Goal: Information Seeking & Learning: Find specific fact

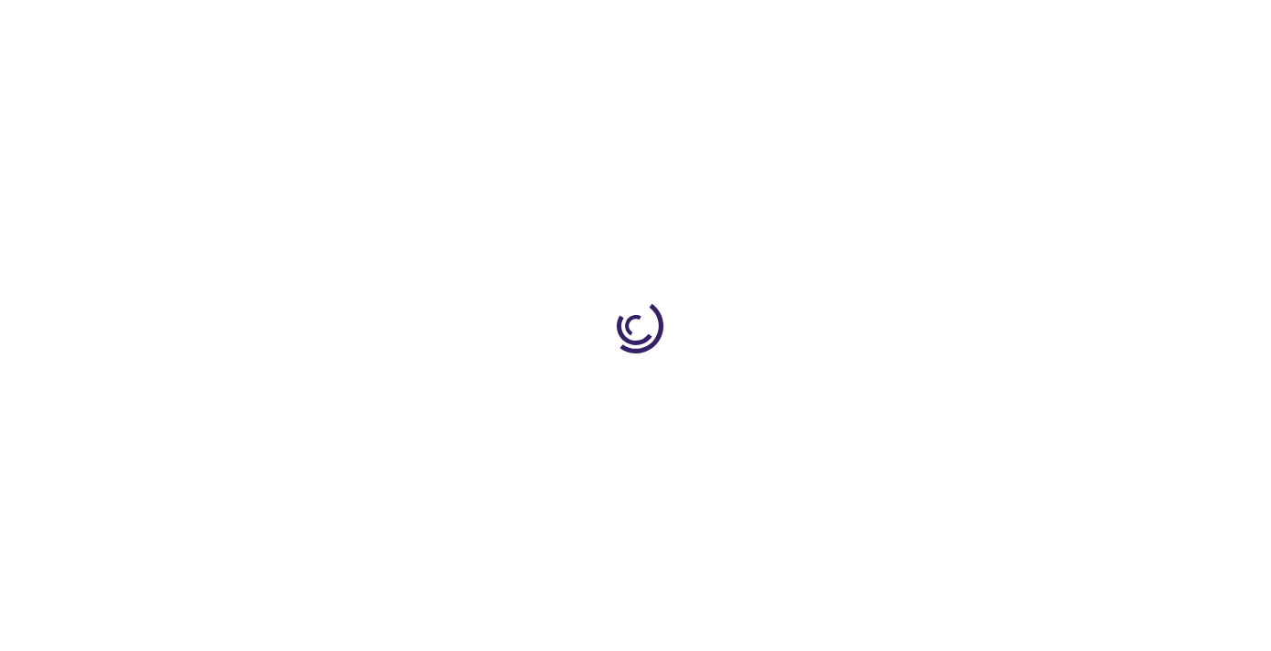
type input "0"
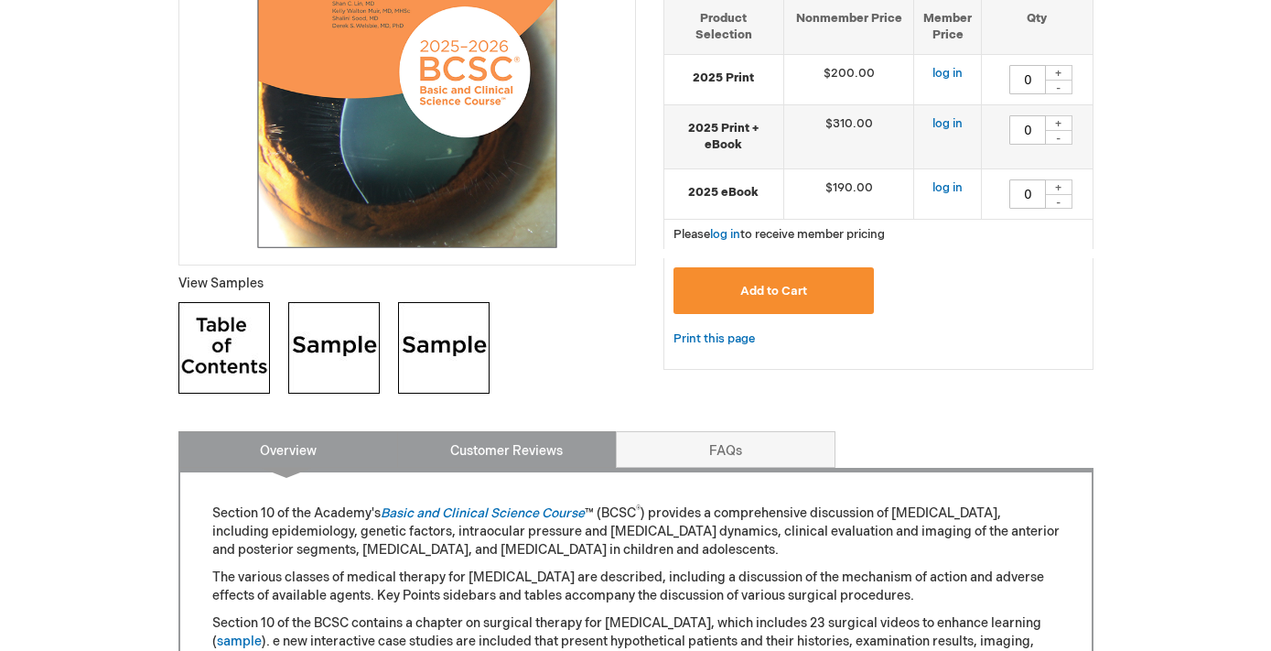
scroll to position [485, 0]
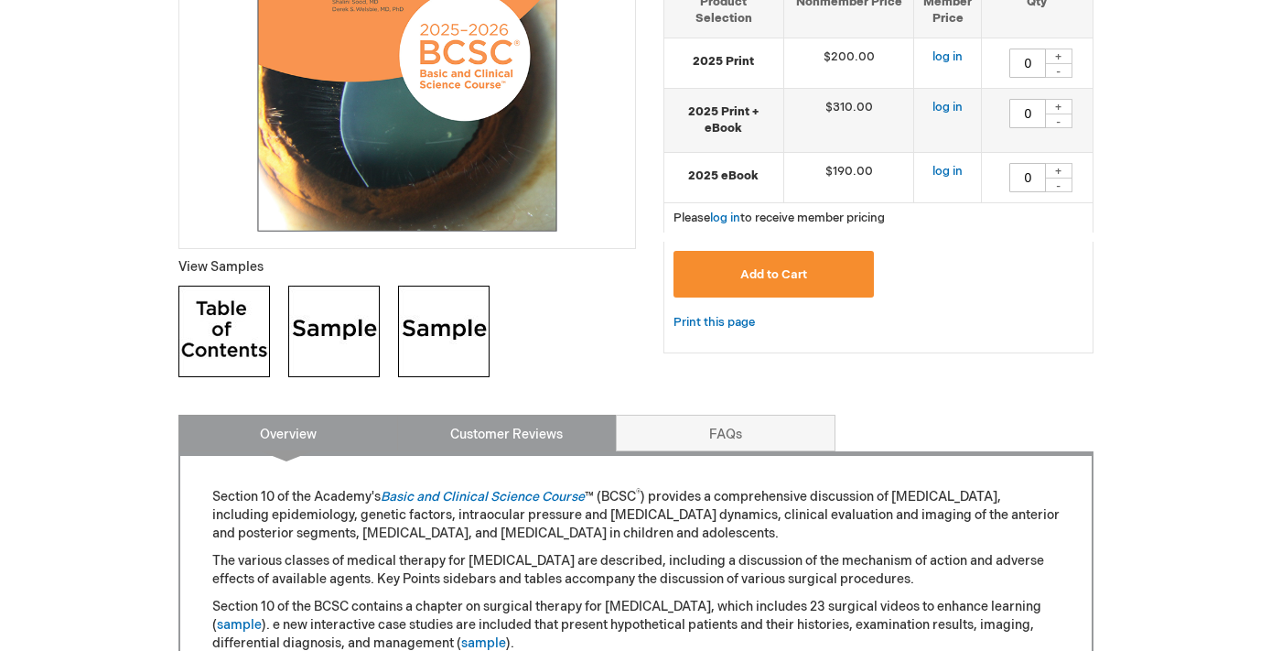
click at [508, 441] on link "Customer Reviews" at bounding box center [507, 433] width 220 height 37
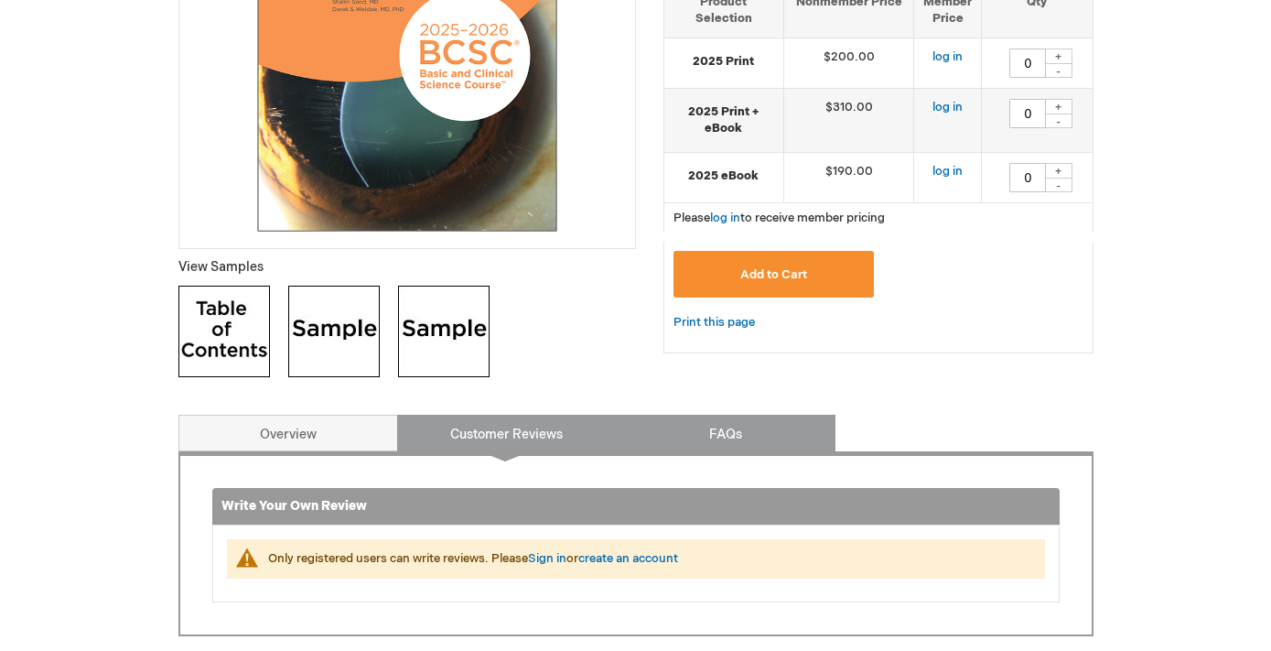
click at [687, 429] on link "FAQs" at bounding box center [726, 433] width 220 height 37
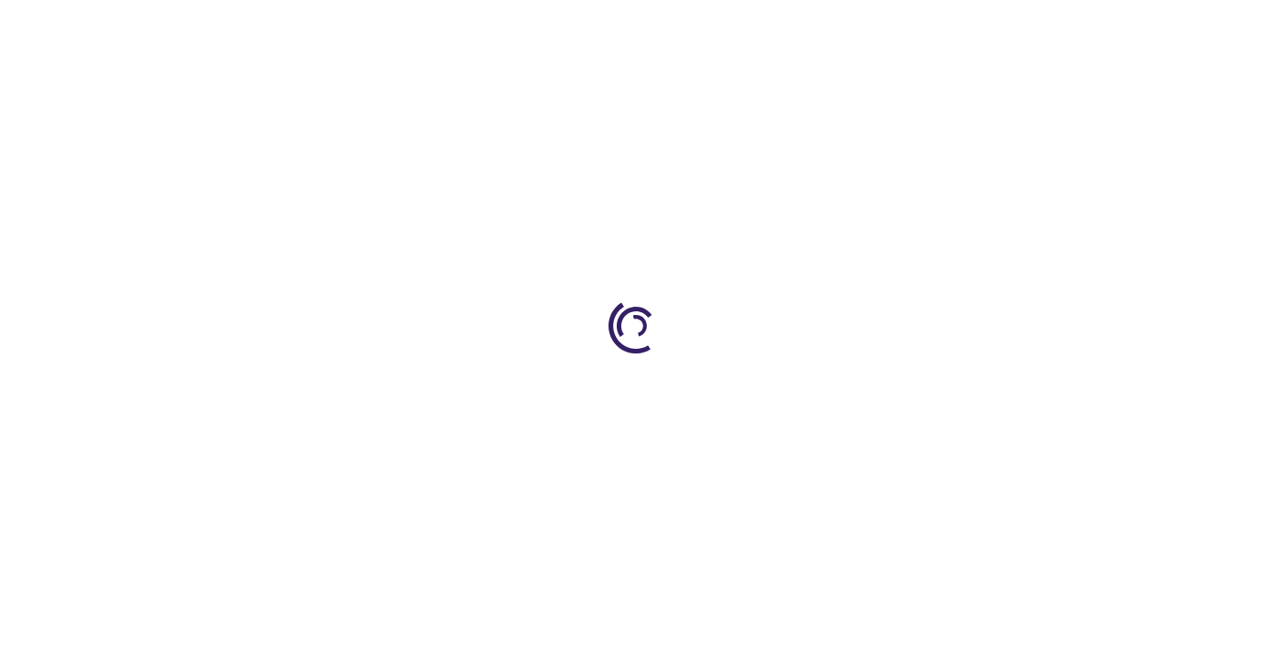
type input "0"
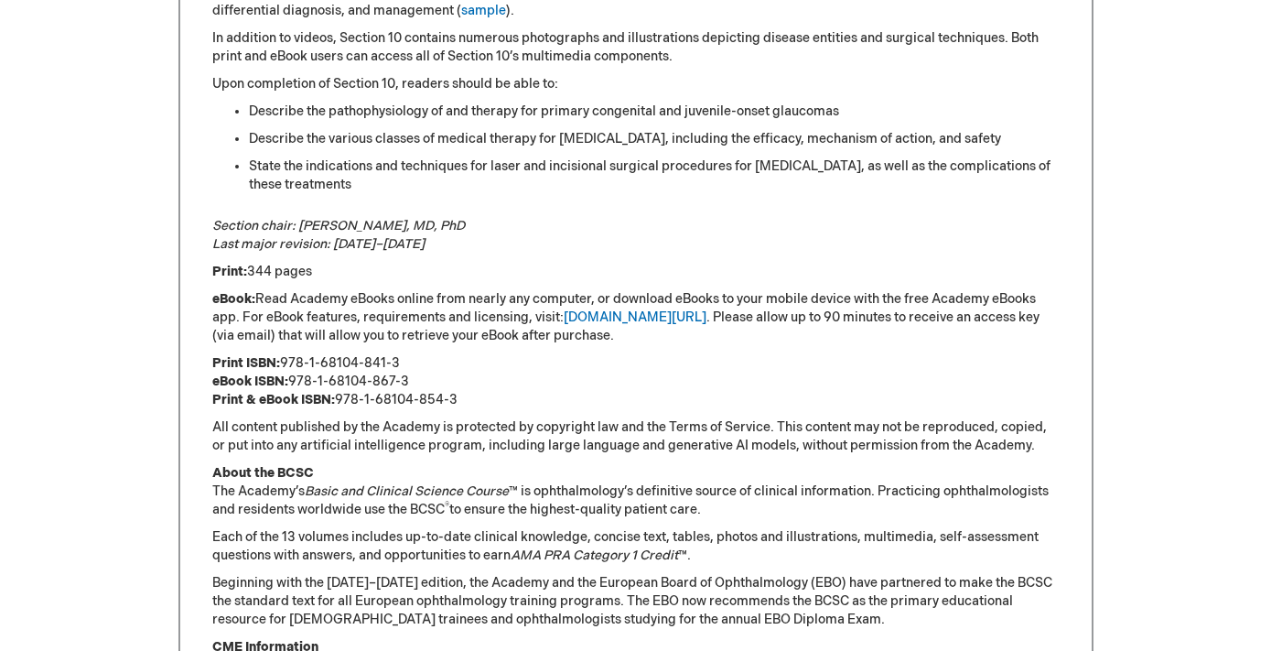
scroll to position [1121, 0]
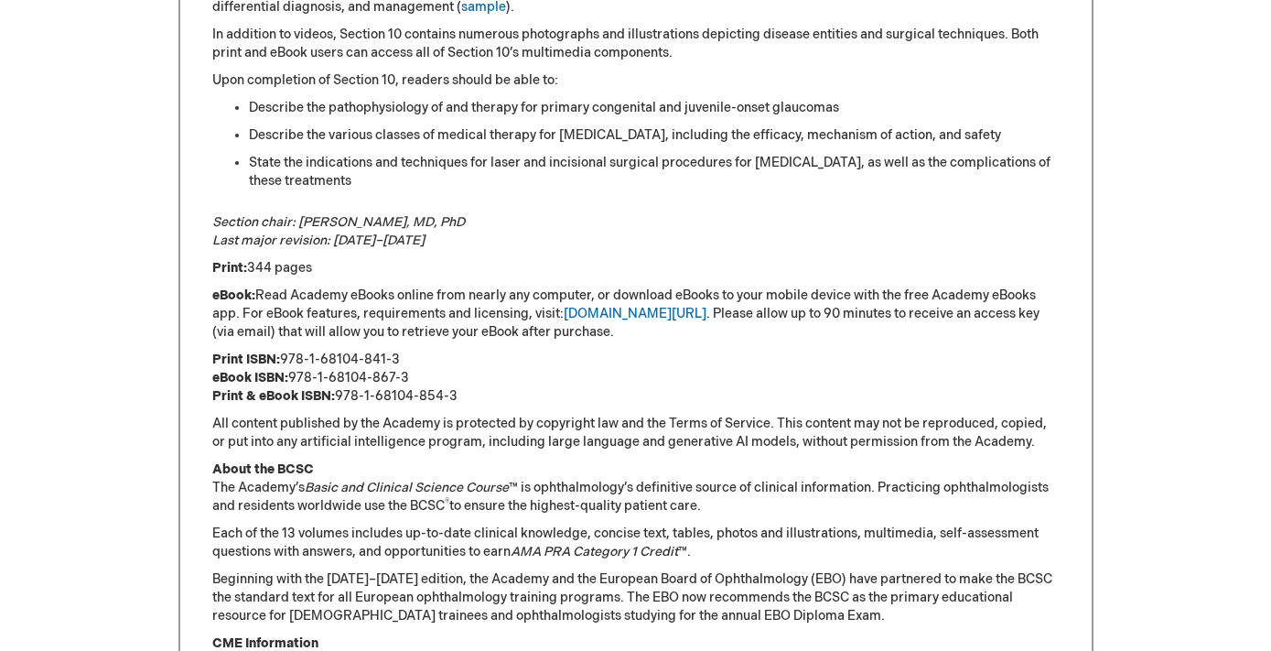
drag, startPoint x: 412, startPoint y: 378, endPoint x: 293, endPoint y: 382, distance: 119.0
click at [293, 382] on p "Print ISBN: 978-1-68104-841-3 eBook ISBN: 978-1-68104-867-3 Print & eBook ISBN:…" at bounding box center [635, 378] width 847 height 55
copy p "978-1-68104-867-3"
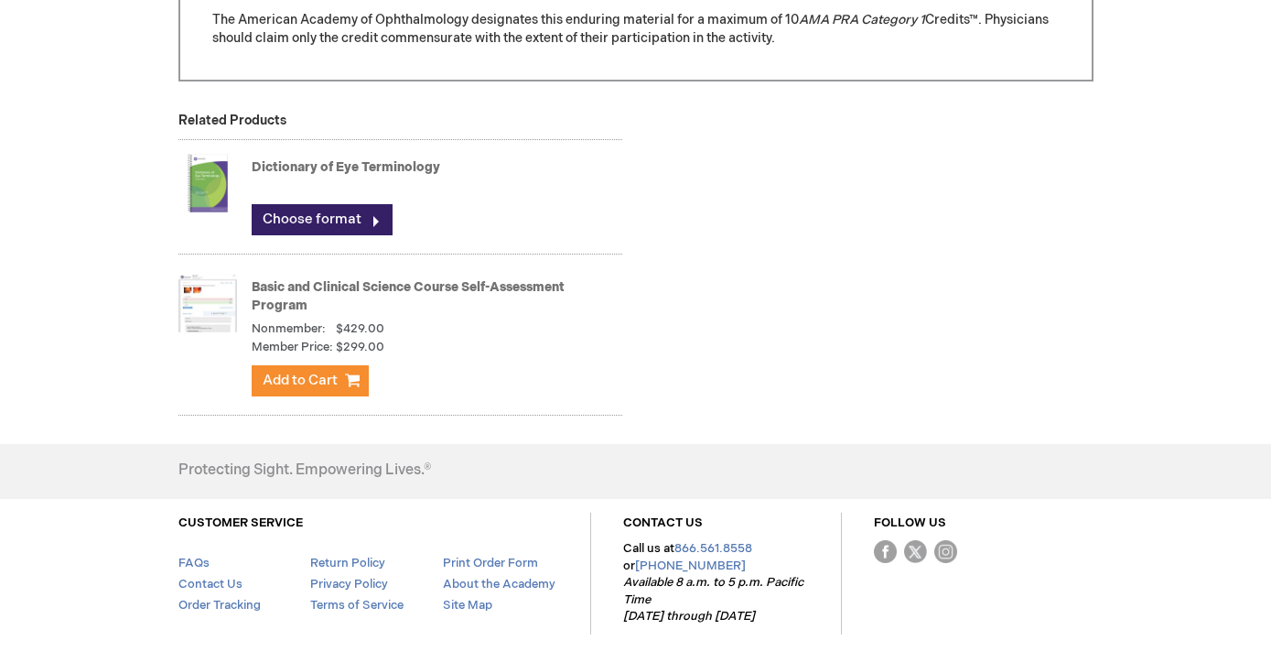
scroll to position [1811, 0]
